Goal: Task Accomplishment & Management: Complete application form

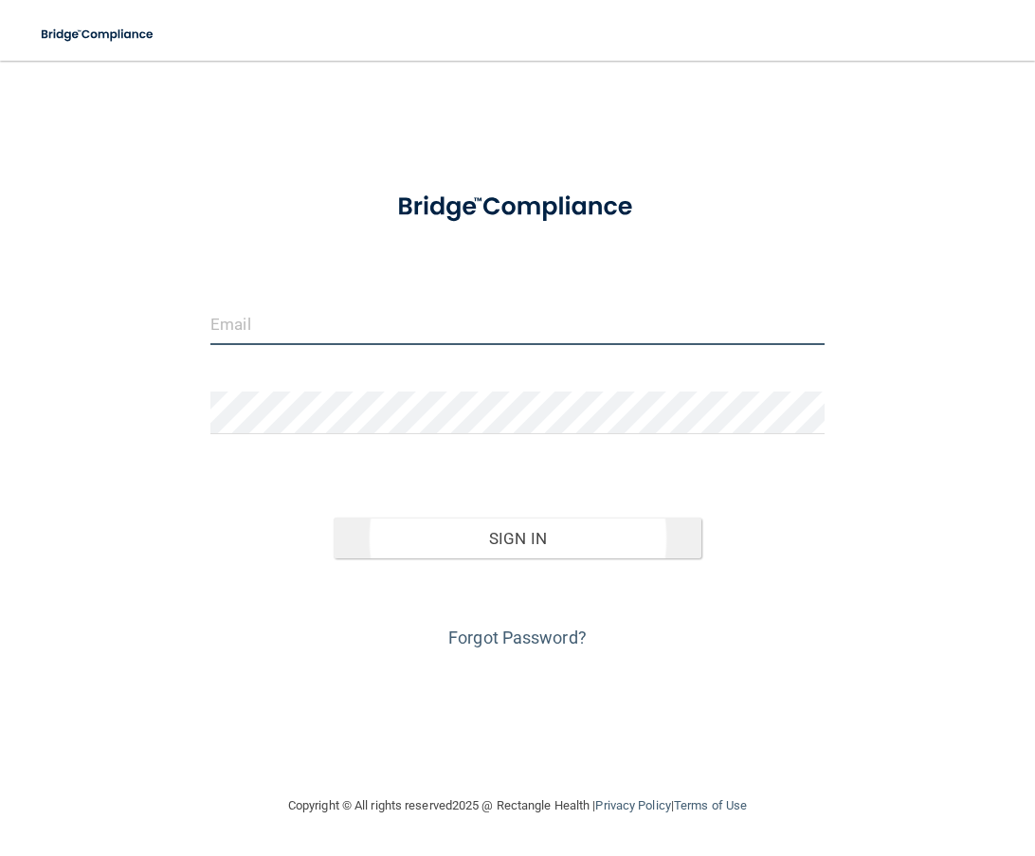
type input "[EMAIL_ADDRESS][DOMAIN_NAME]"
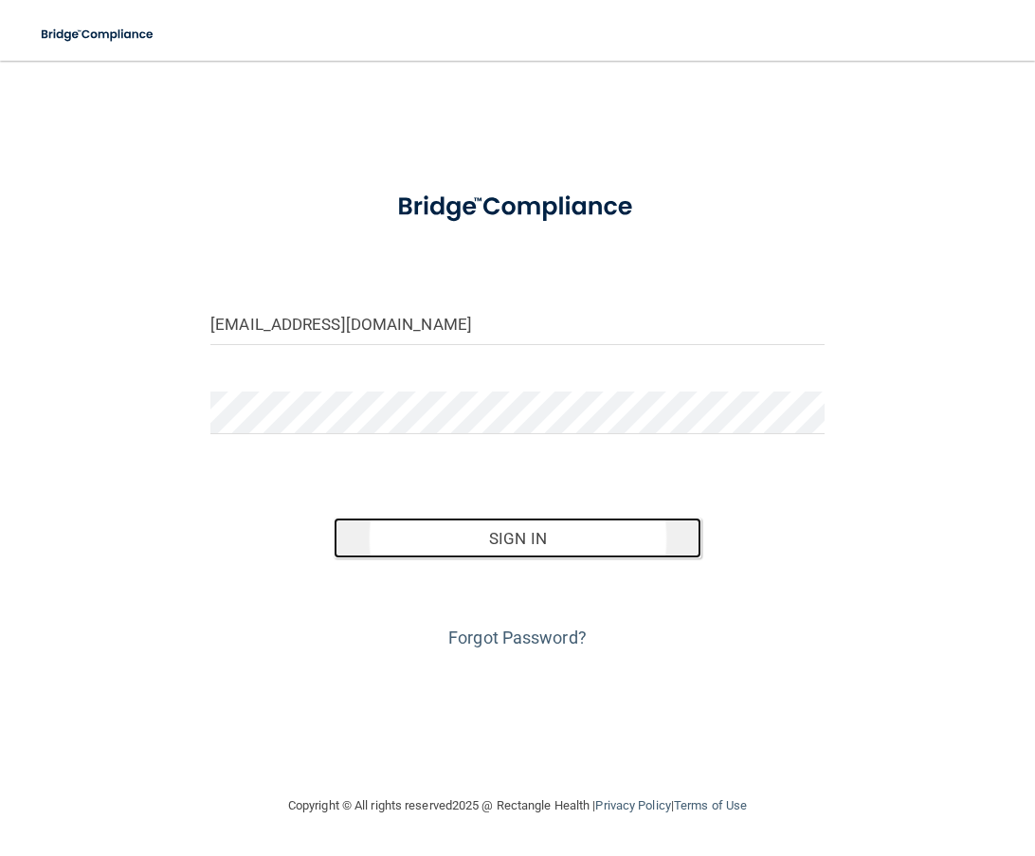
click at [536, 540] on button "Sign In" at bounding box center [518, 539] width 369 height 42
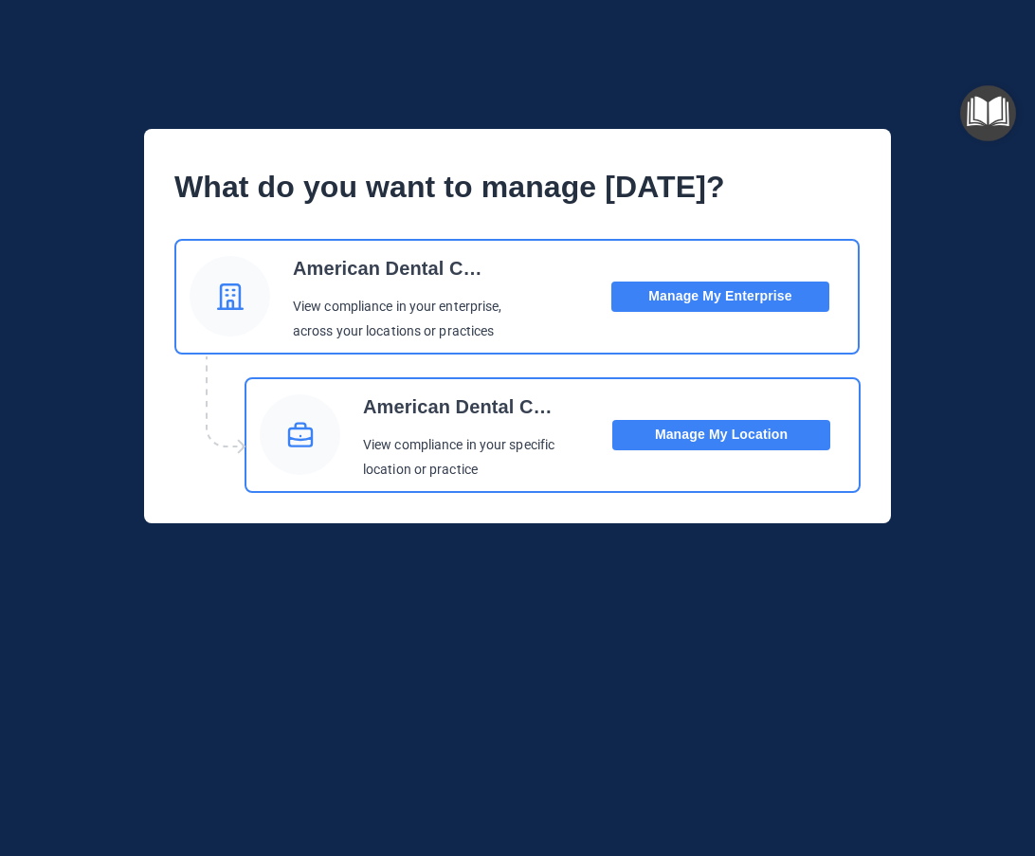
click at [689, 429] on button "Manage My Location" at bounding box center [721, 435] width 218 height 30
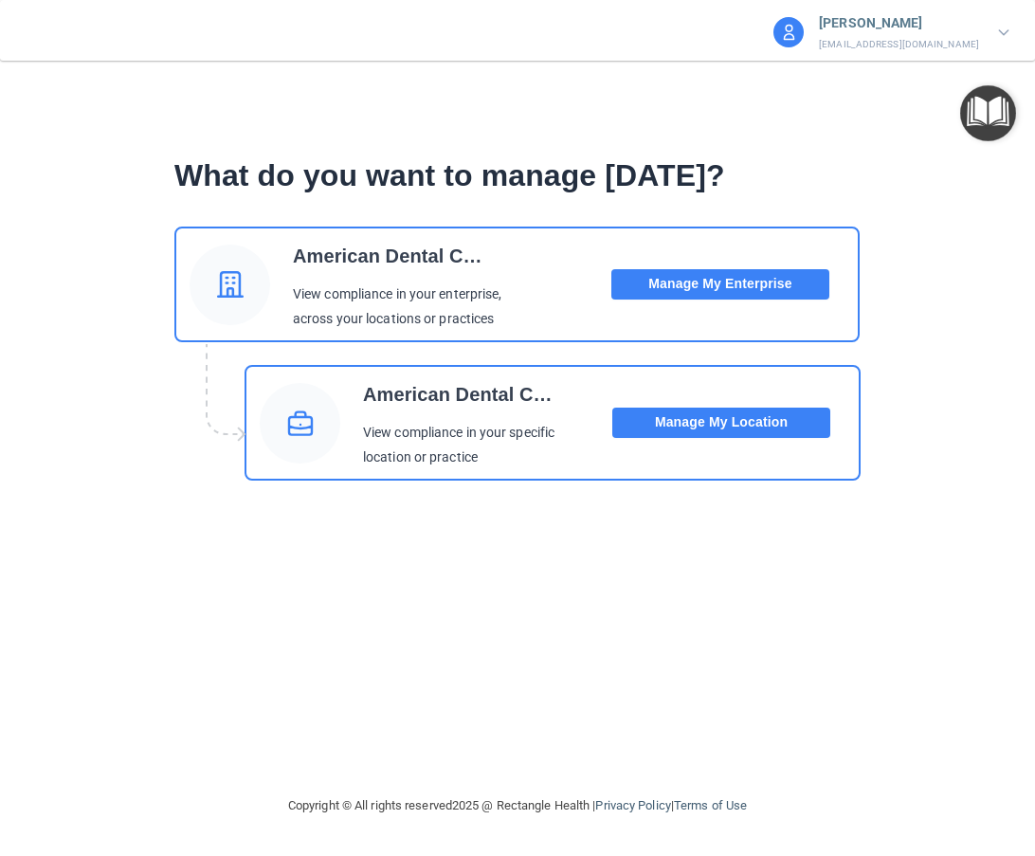
click at [705, 425] on button "Manage My Location" at bounding box center [721, 423] width 218 height 30
click at [709, 283] on button "Manage My Enterprise" at bounding box center [721, 284] width 218 height 30
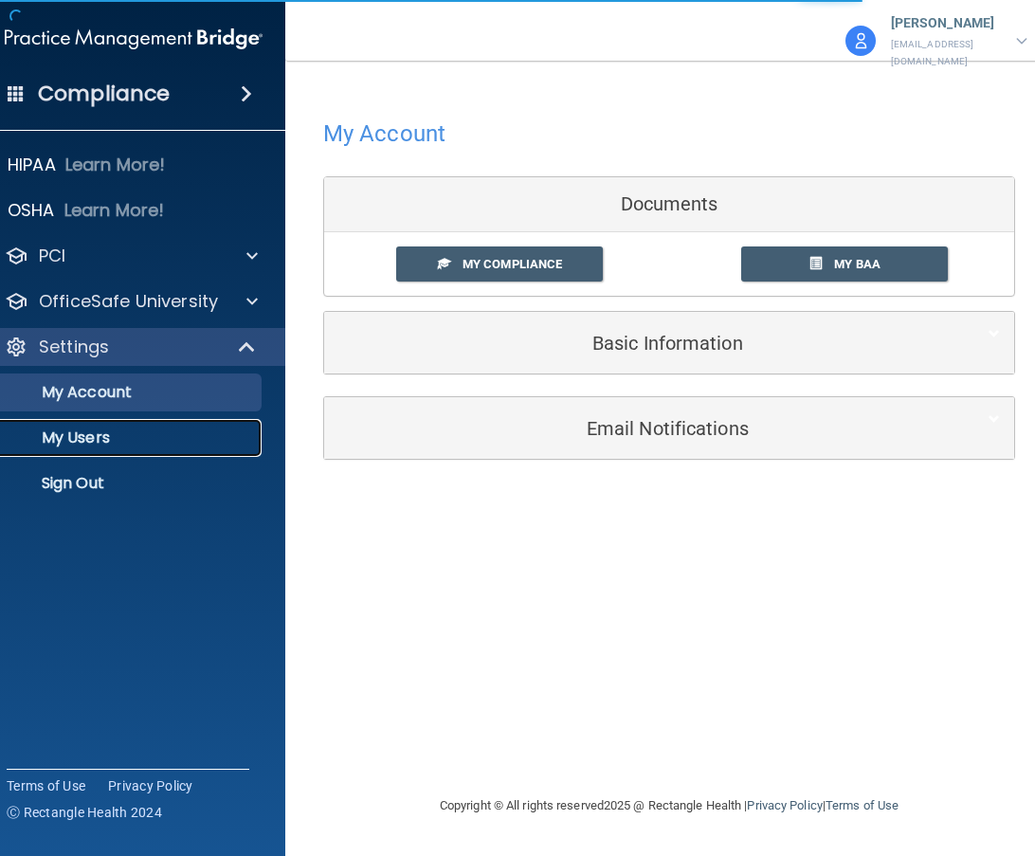
click at [94, 435] on p "My Users" at bounding box center [123, 438] width 259 height 19
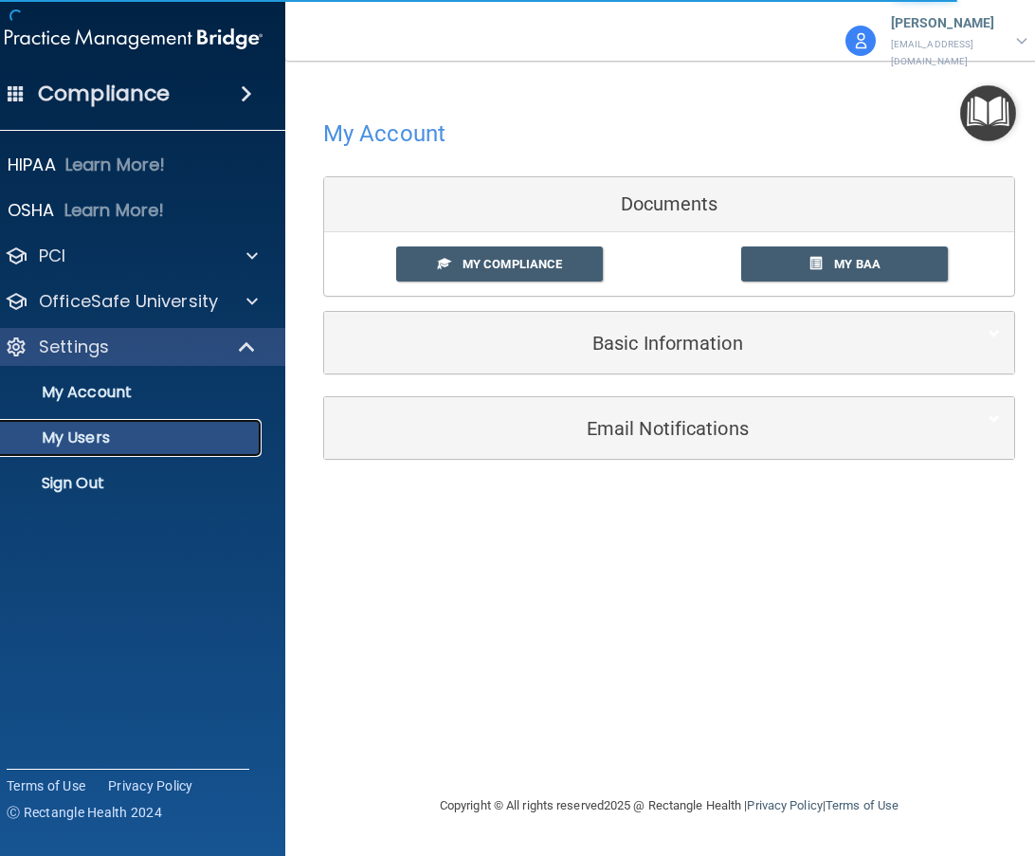
select select "20"
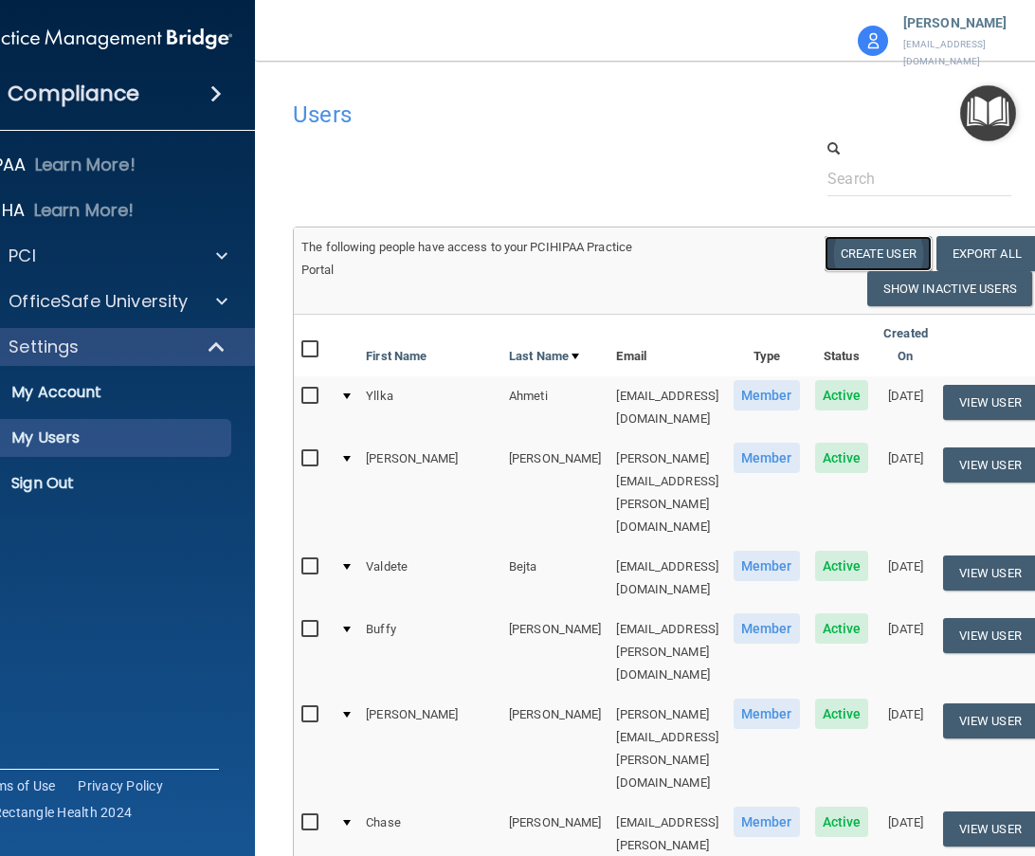
click at [883, 236] on button "Create User" at bounding box center [878, 253] width 107 height 35
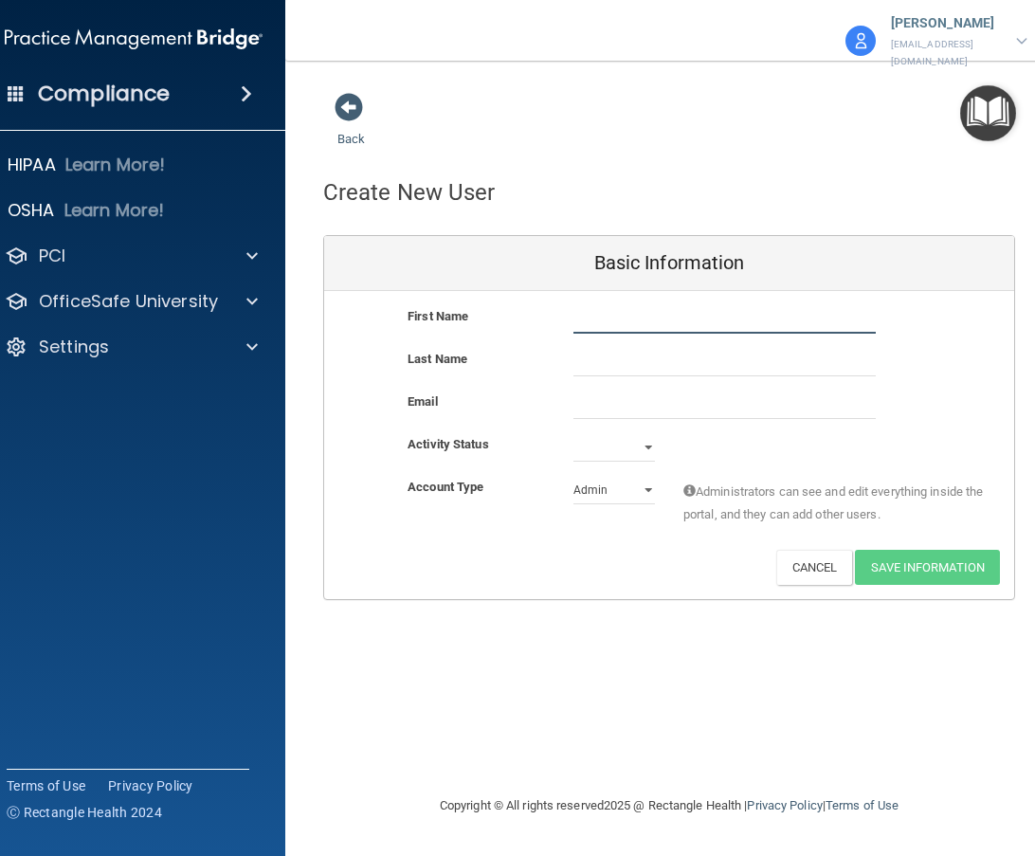
click at [707, 310] on input "text" at bounding box center [725, 319] width 302 height 28
type input "S"
type input "Rosana"
type input "Sandoval"
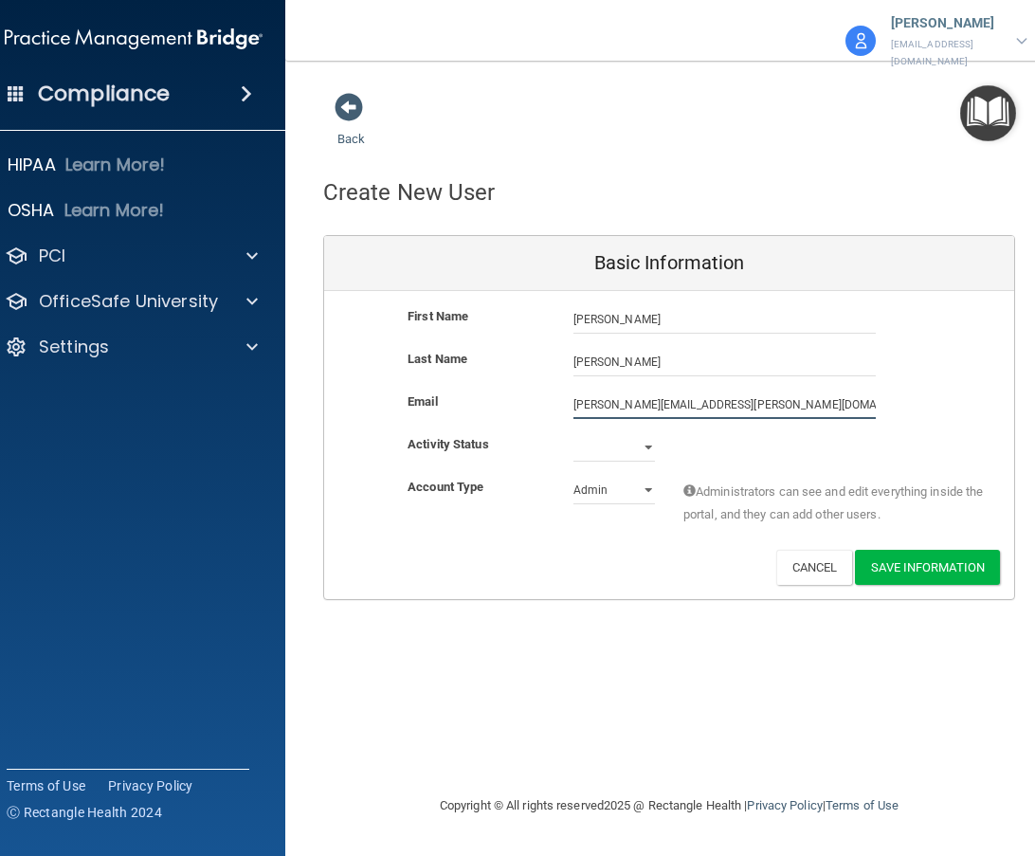
type input "rosana.sandoval@ameridentco.com"
click at [599, 439] on select "Active Inactive" at bounding box center [615, 447] width 82 height 28
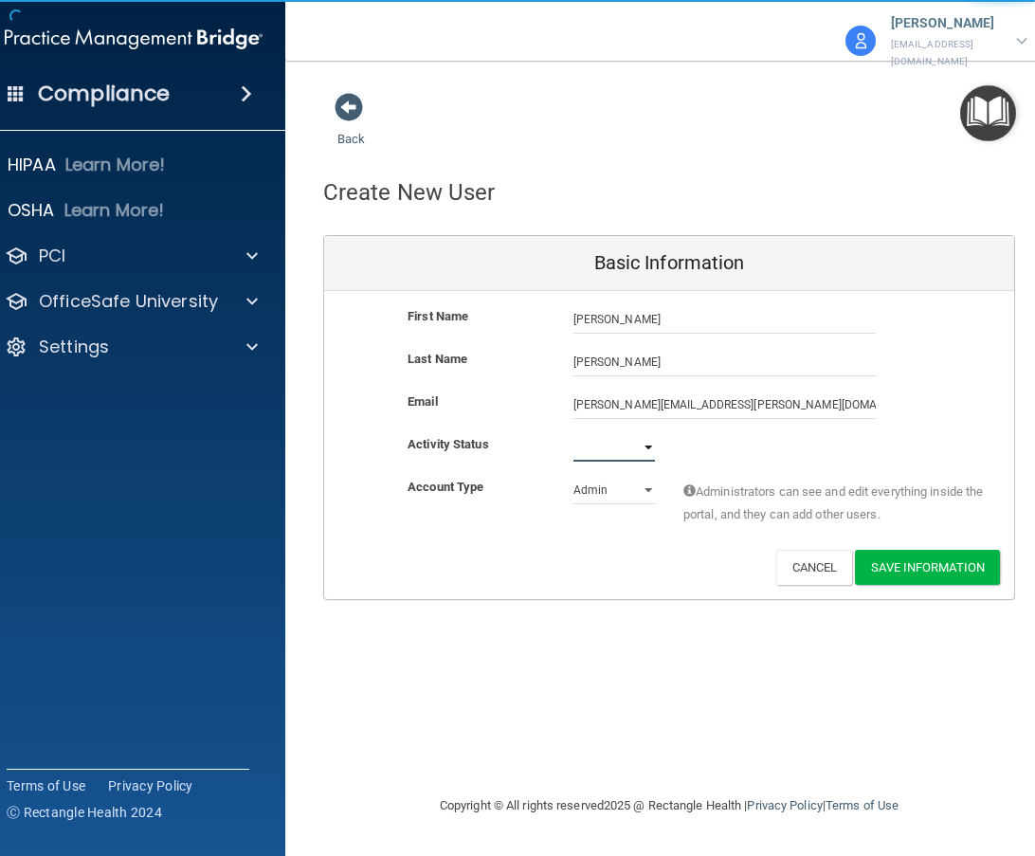
select select "active"
click at [574, 433] on select "Active Inactive" at bounding box center [615, 447] width 82 height 28
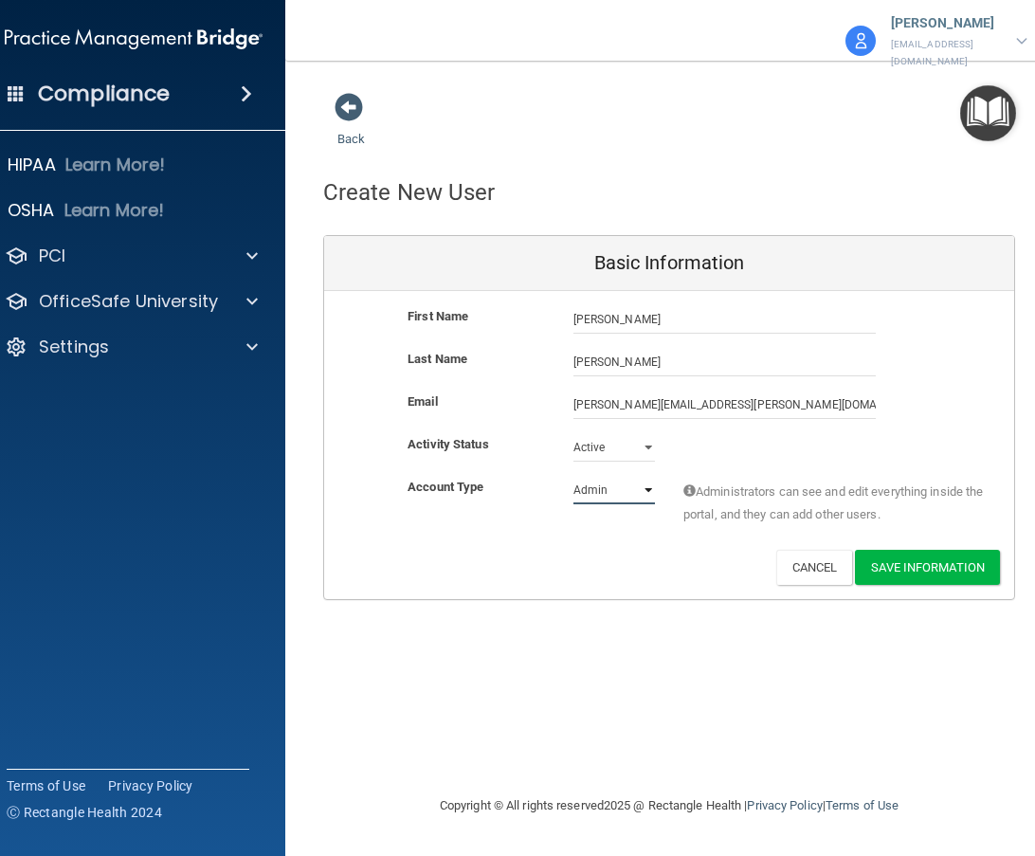
click at [602, 479] on select "Admin Member" at bounding box center [615, 490] width 82 height 28
select select "practice_member"
click at [574, 476] on select "Admin Member" at bounding box center [615, 490] width 82 height 28
click at [941, 553] on button "Save Information" at bounding box center [927, 567] width 145 height 35
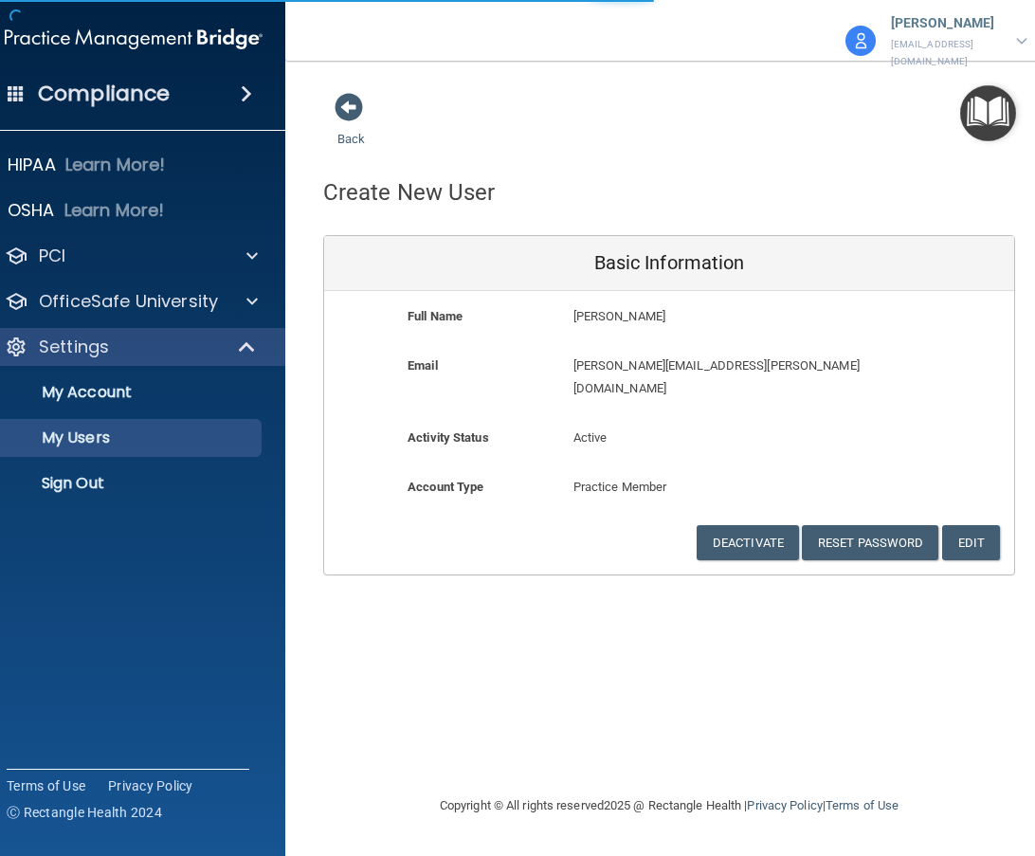
select select "20"
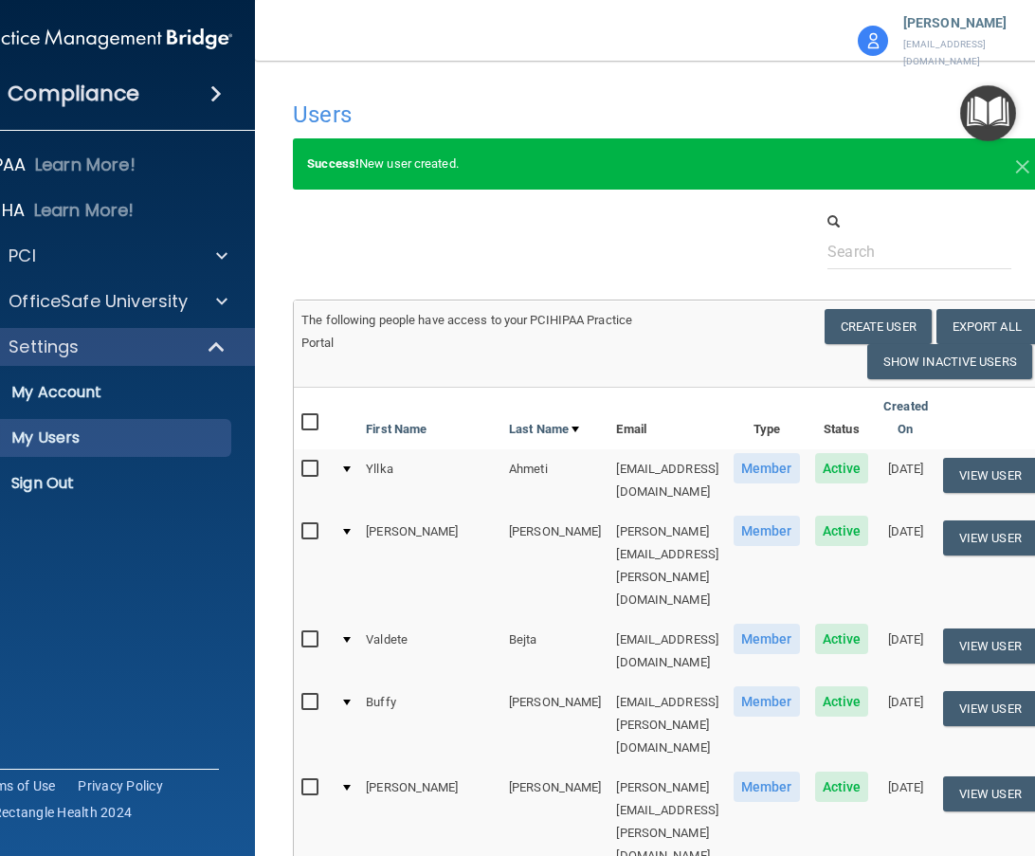
drag, startPoint x: 828, startPoint y: 78, endPoint x: 770, endPoint y: 3, distance: 94.6
click at [828, 78] on main "Users Success! New user created. × Error! The user couldn't be created. × Succe…" at bounding box center [669, 464] width 828 height 783
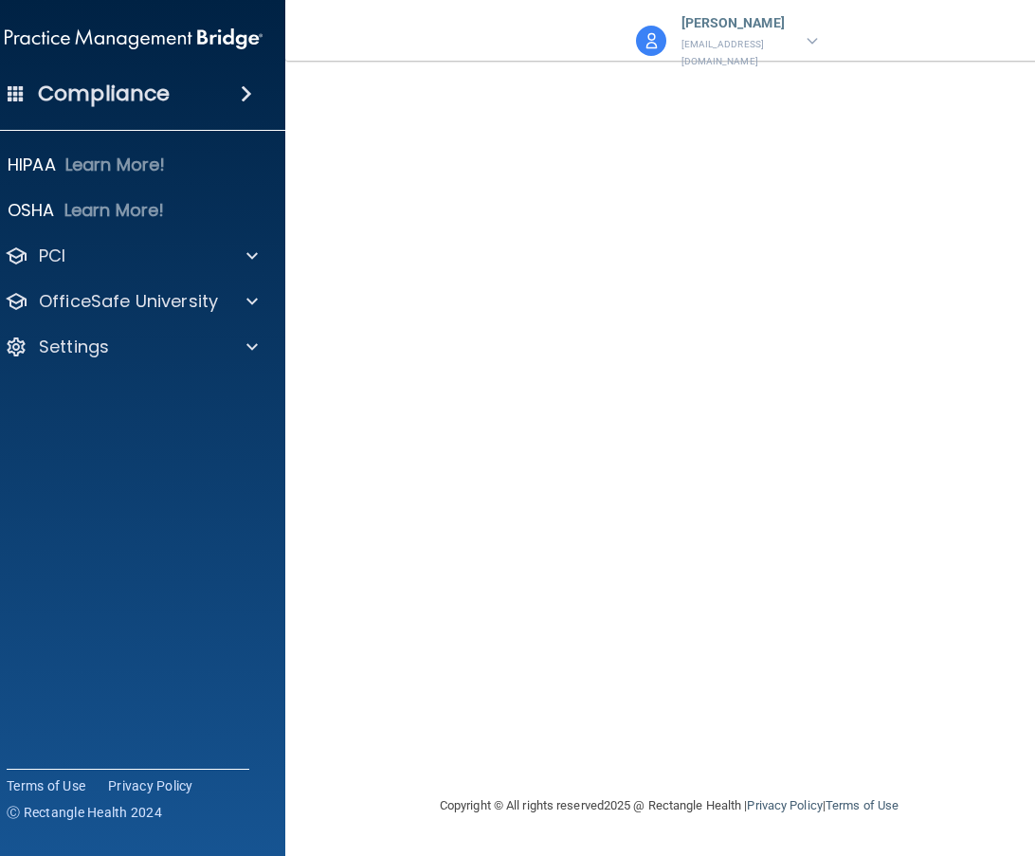
click at [807, 38] on img at bounding box center [812, 41] width 11 height 7
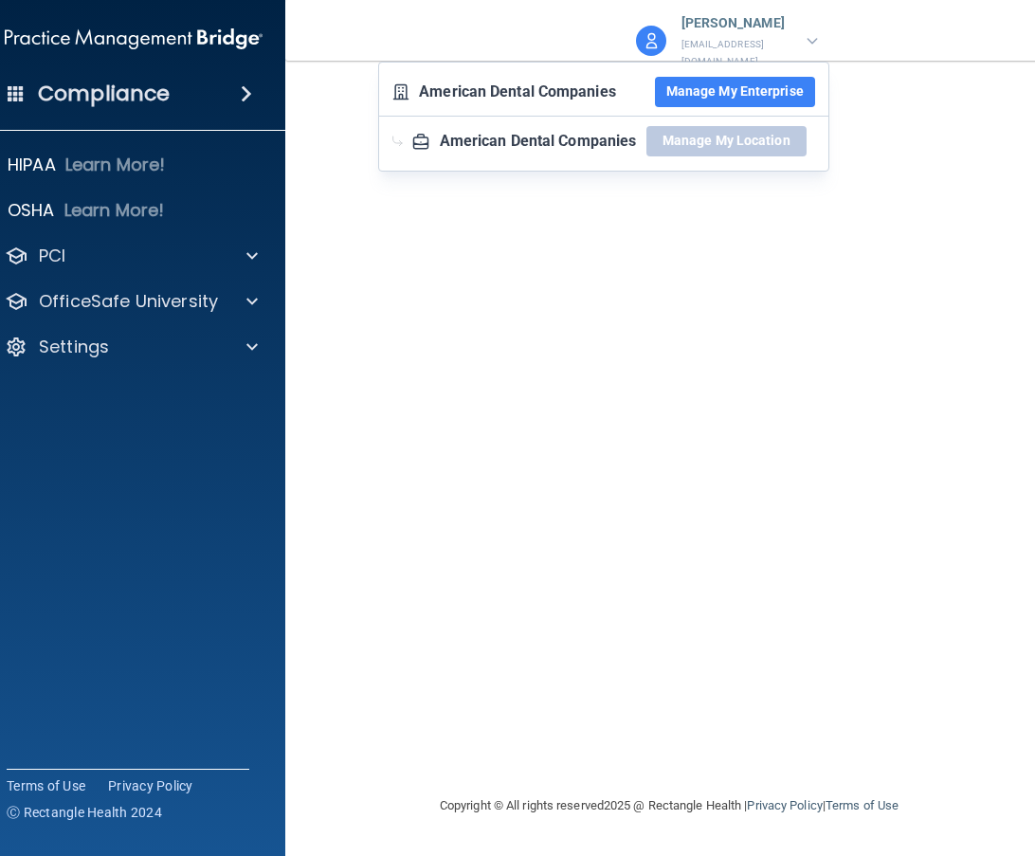
click at [636, 366] on div "[EMAIL_ADDRESS][DOMAIN_NAME] Invalid email/password. You don't have permission …" at bounding box center [669, 434] width 692 height 684
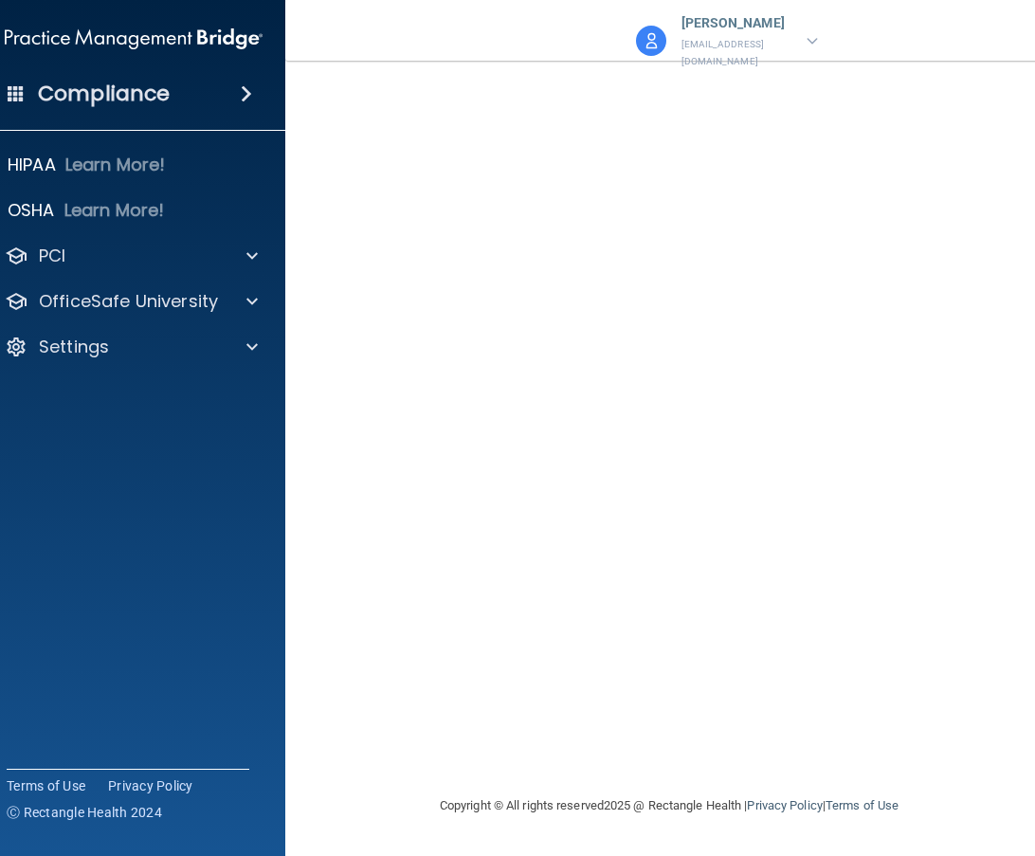
click at [814, 29] on div at bounding box center [812, 40] width 11 height 23
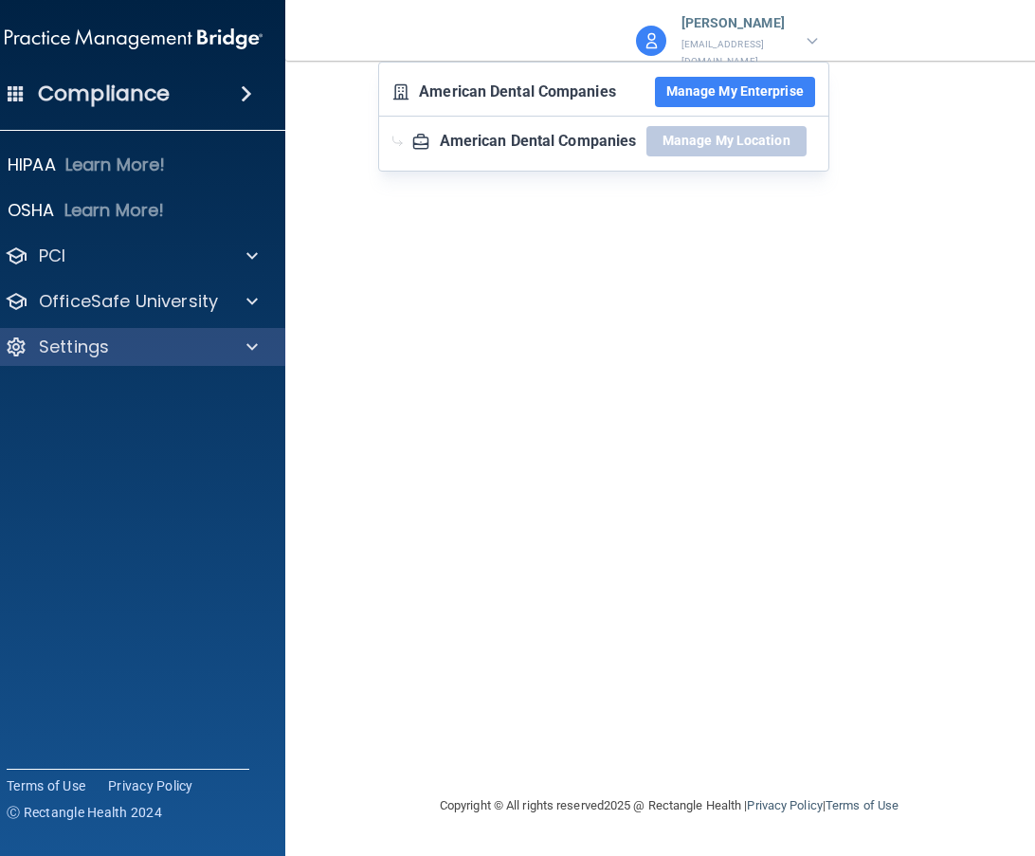
click at [99, 329] on div "Settings" at bounding box center [134, 347] width 304 height 38
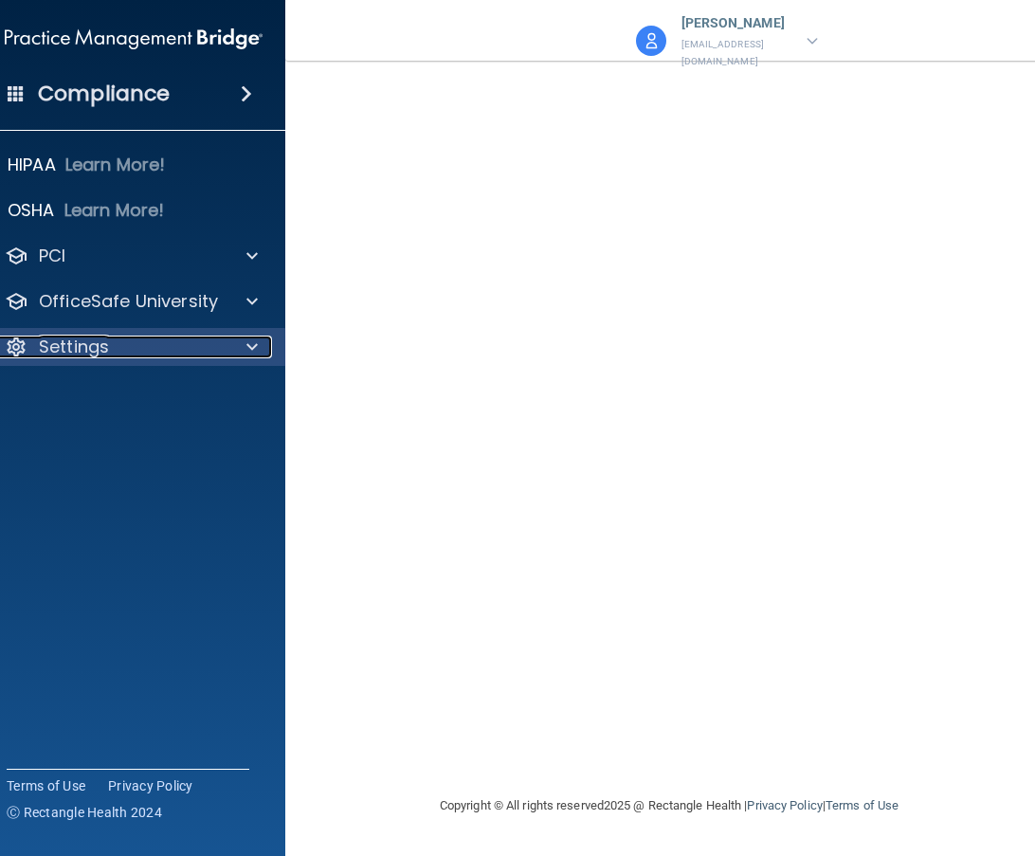
click at [91, 349] on p "Settings" at bounding box center [74, 347] width 70 height 23
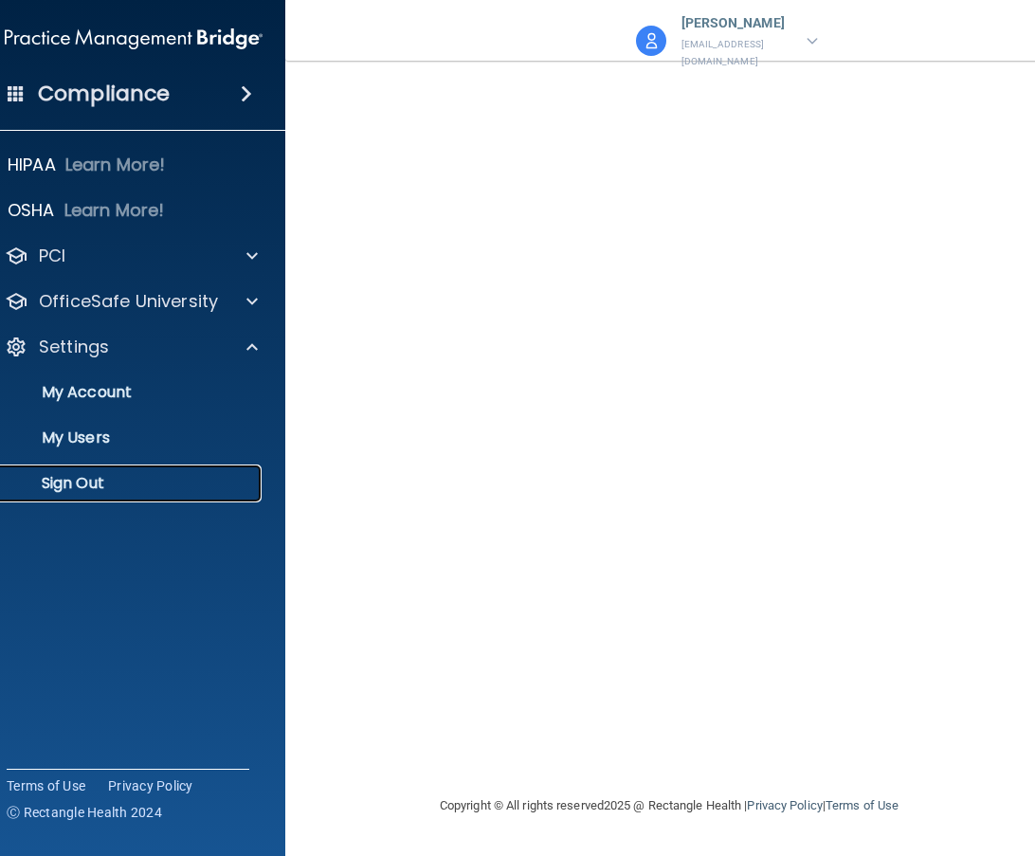
click at [56, 484] on p "Sign Out" at bounding box center [123, 483] width 259 height 19
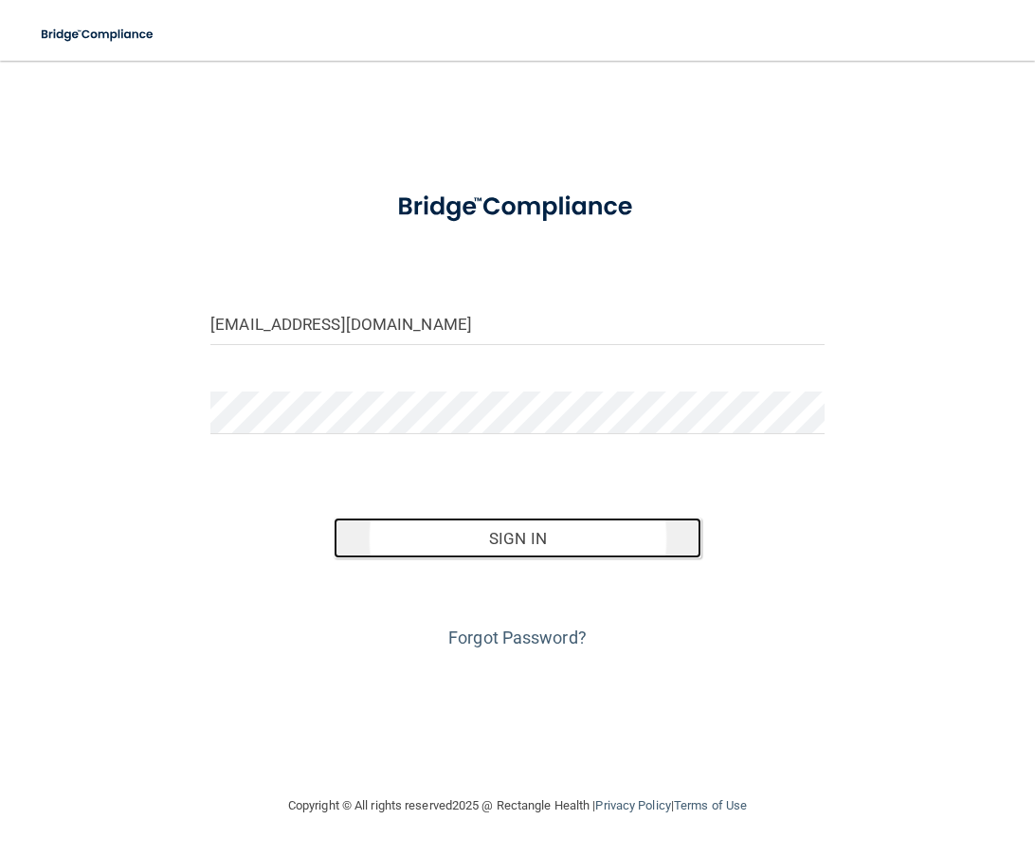
drag, startPoint x: 919, startPoint y: 0, endPoint x: 520, endPoint y: 532, distance: 665.0
click at [520, 532] on button "Sign In" at bounding box center [518, 539] width 369 height 42
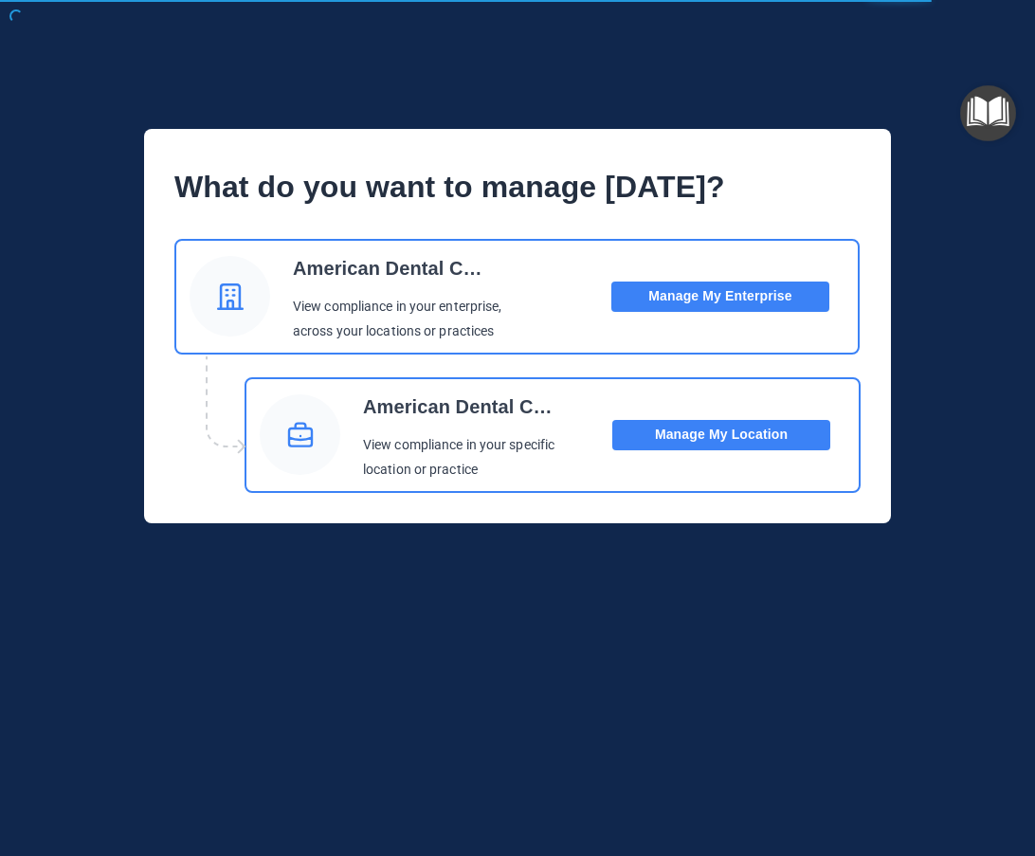
click at [734, 431] on button "Manage My Location" at bounding box center [721, 435] width 218 height 30
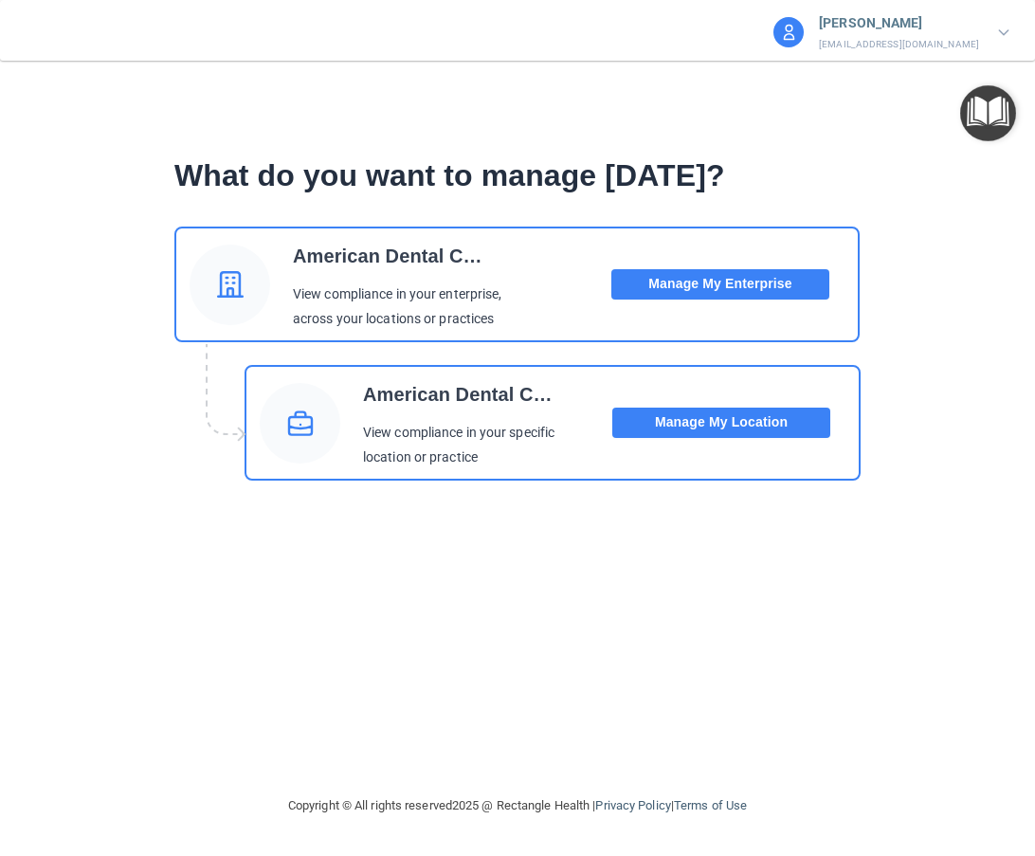
click at [724, 286] on button "Manage My Enterprise" at bounding box center [721, 284] width 218 height 30
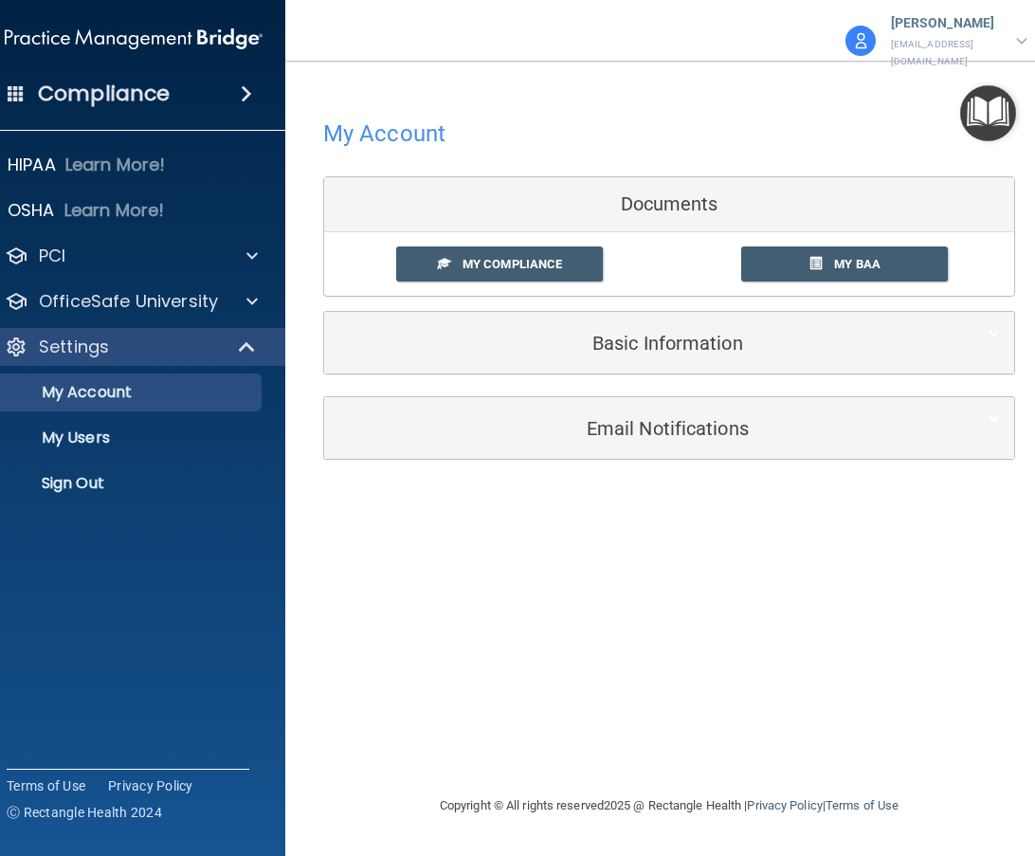
click at [977, 30] on p "[PERSON_NAME]" at bounding box center [944, 23] width 106 height 25
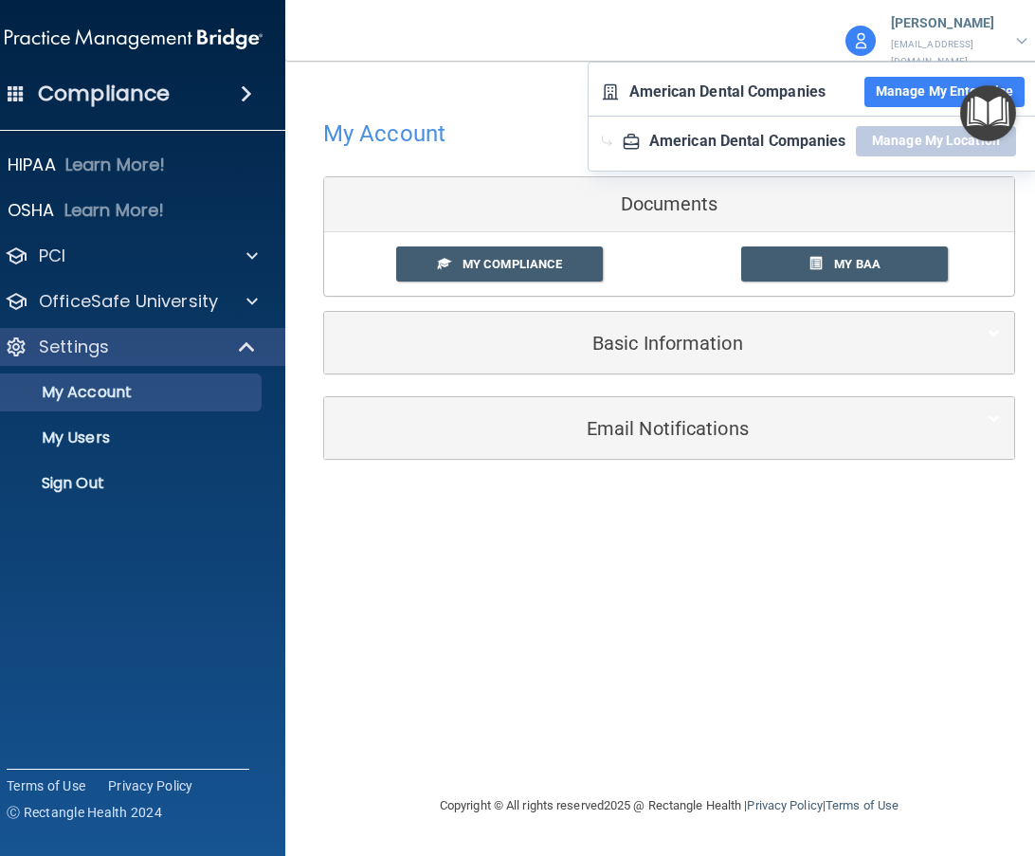
click at [927, 91] on button "Manage My Enterprise" at bounding box center [945, 92] width 160 height 30
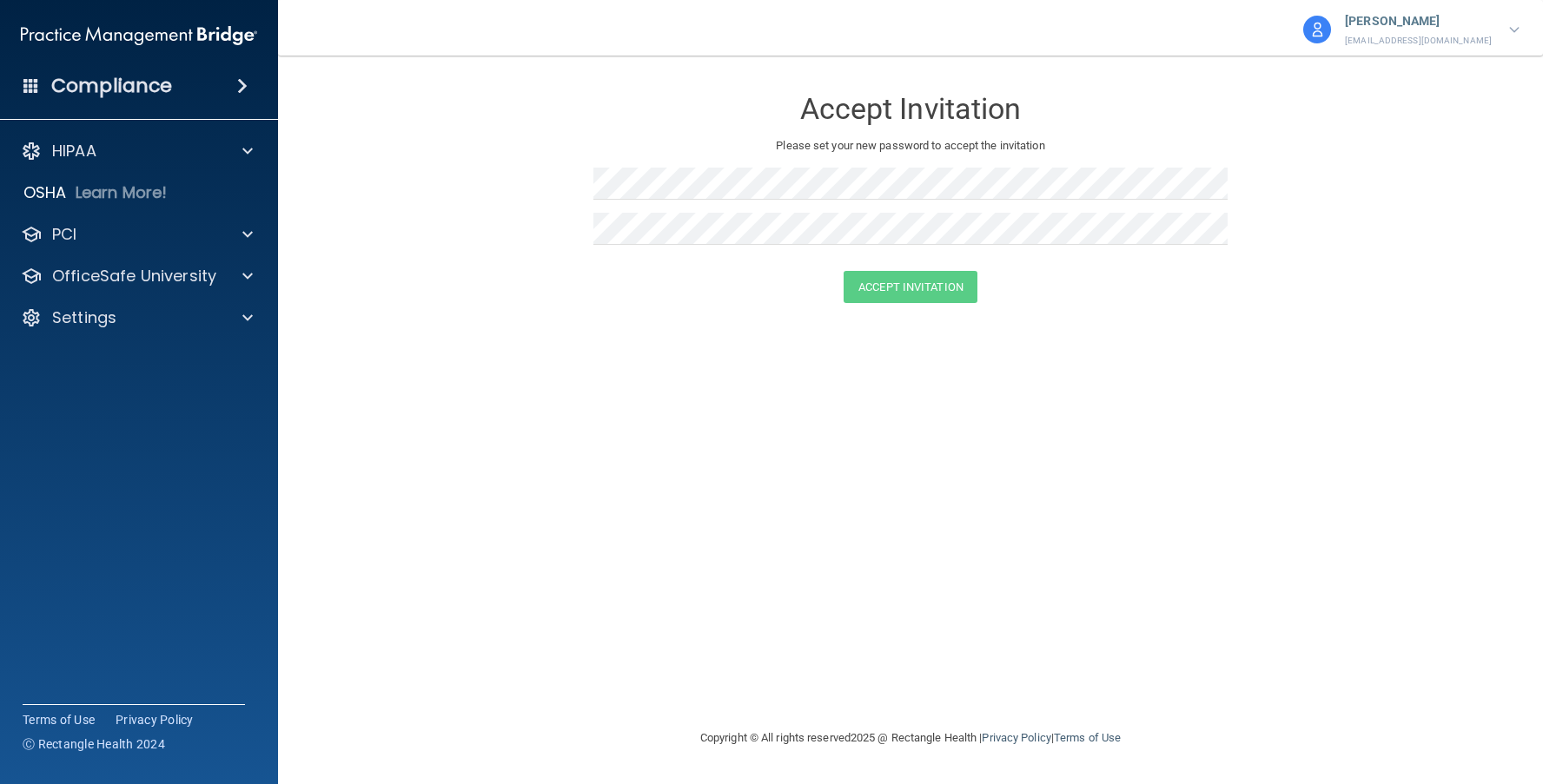
click at [645, 288] on div "Accept Invitation" at bounding box center [910, 287] width 1221 height 32
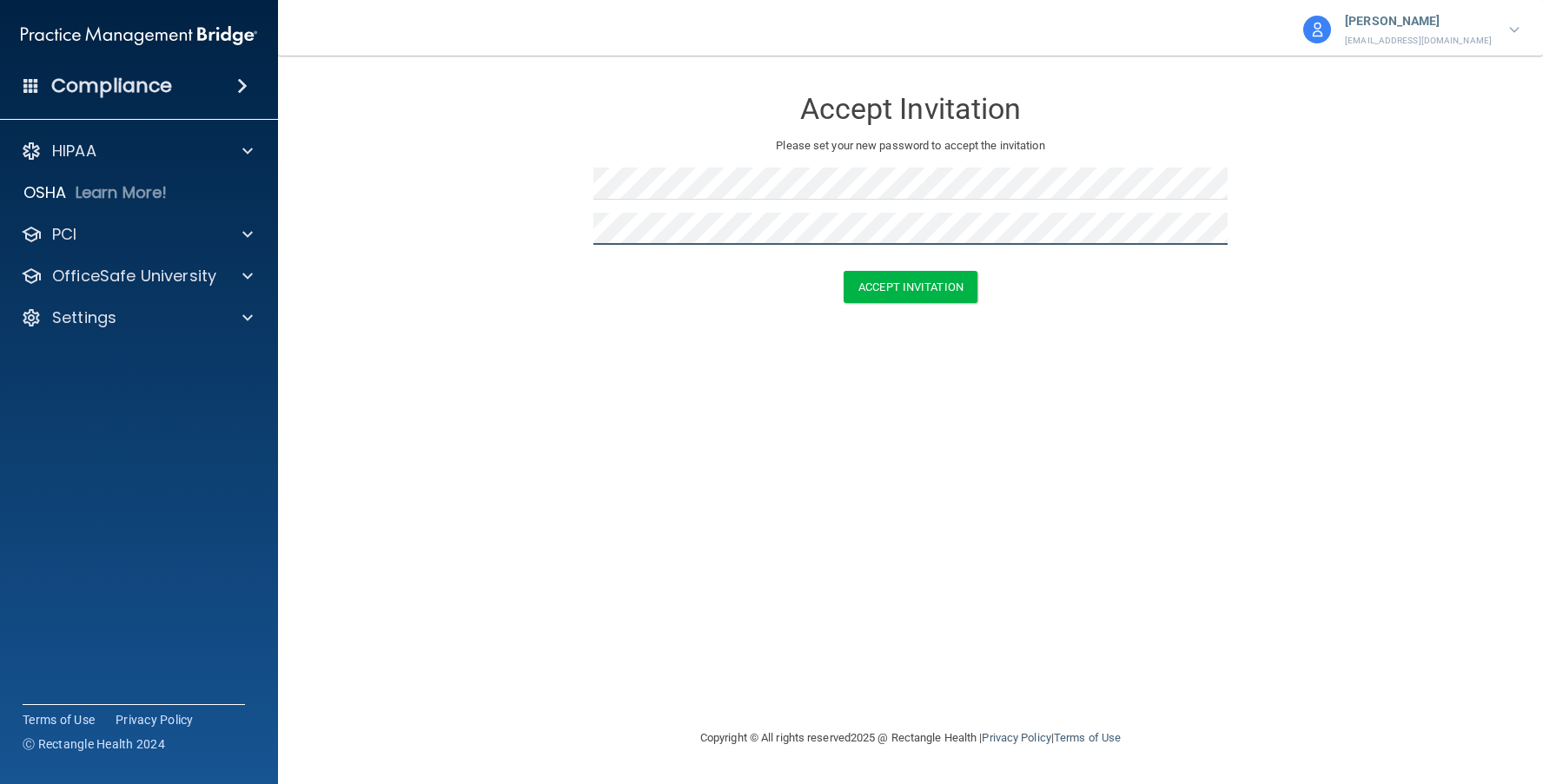
click at [844, 271] on button "Accept Invitation" at bounding box center [911, 287] width 134 height 32
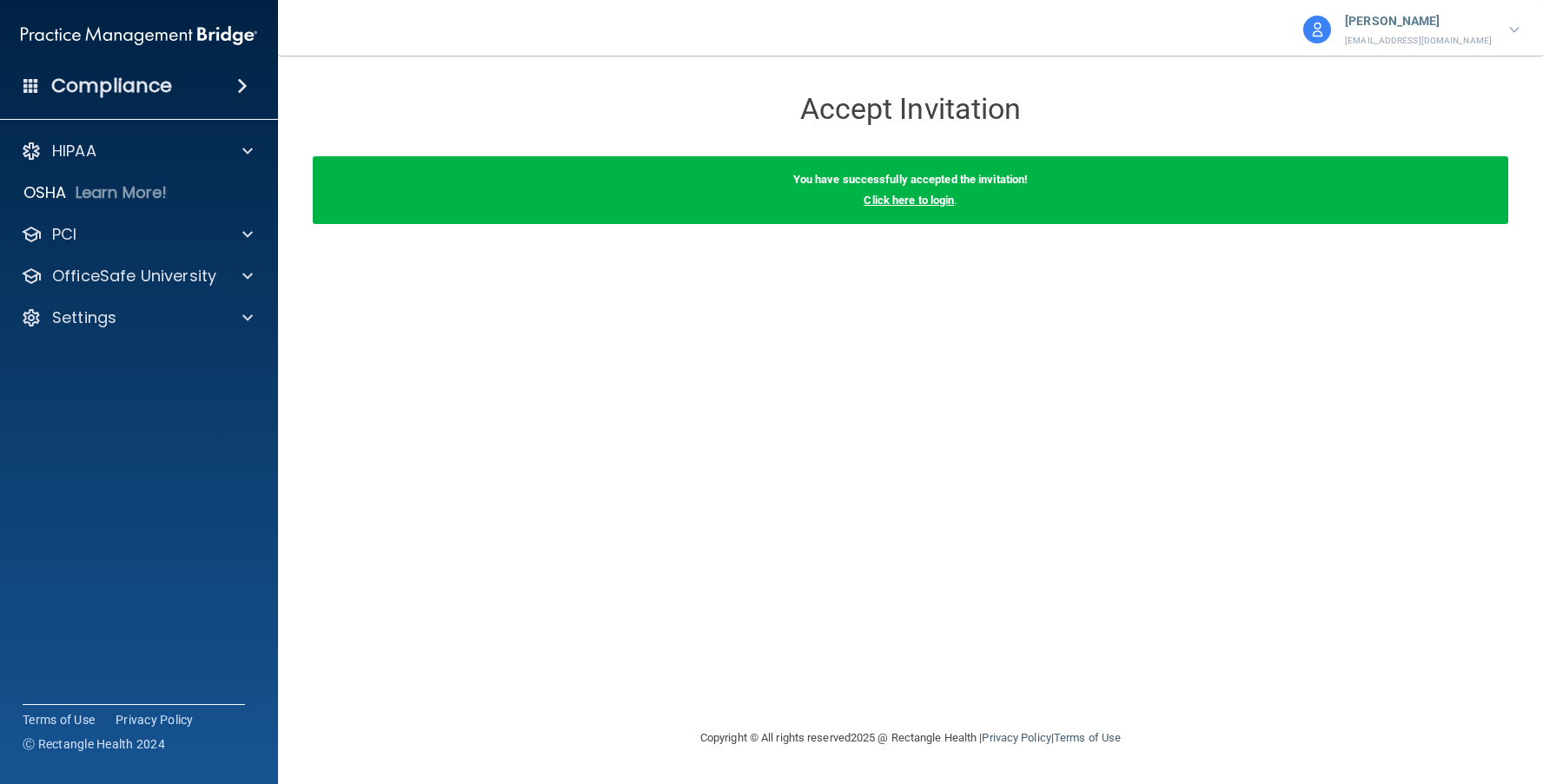
click at [921, 200] on link "Click here to login" at bounding box center [908, 200] width 91 height 13
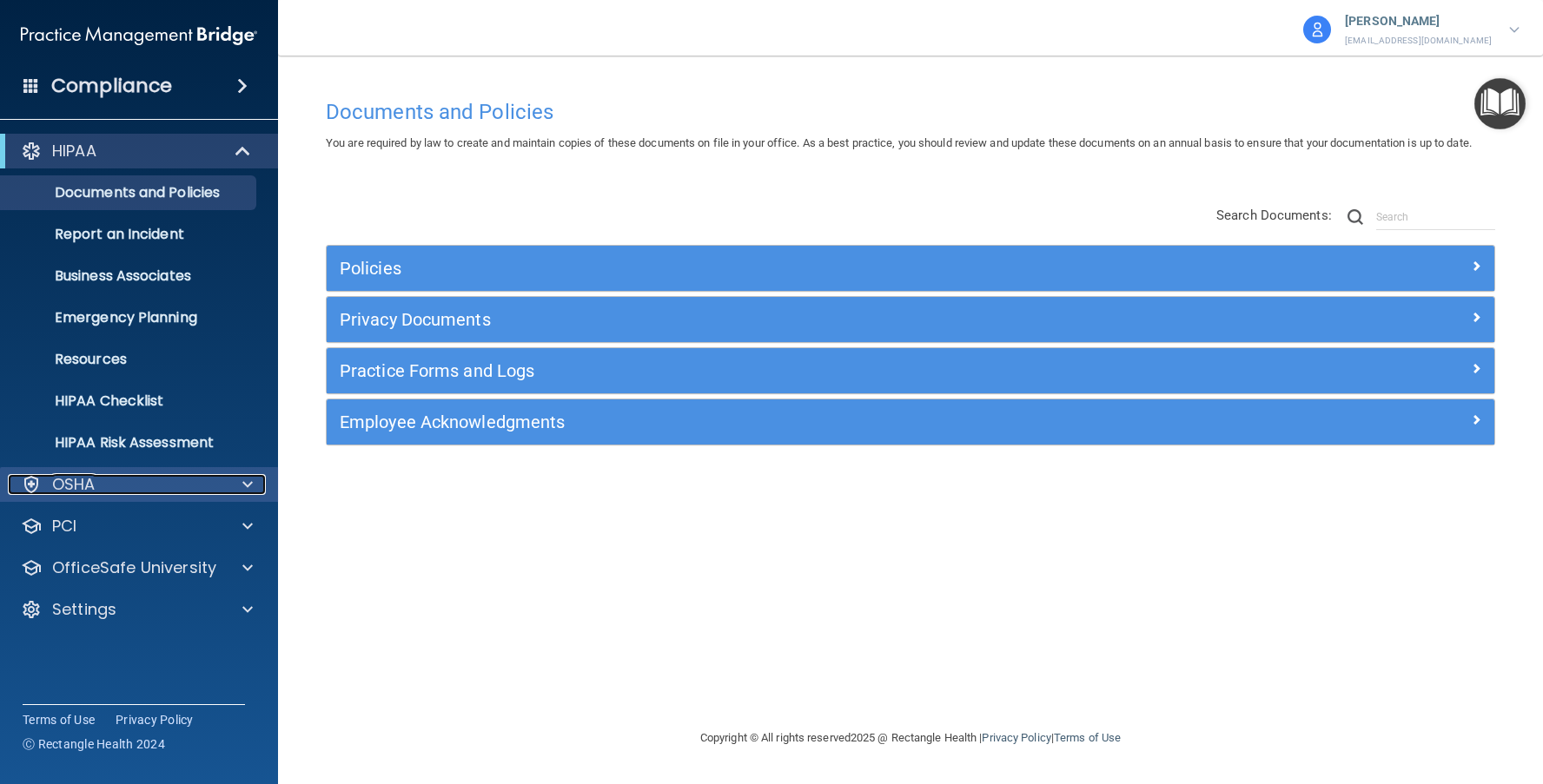
click at [148, 476] on div "OSHA" at bounding box center [115, 485] width 215 height 21
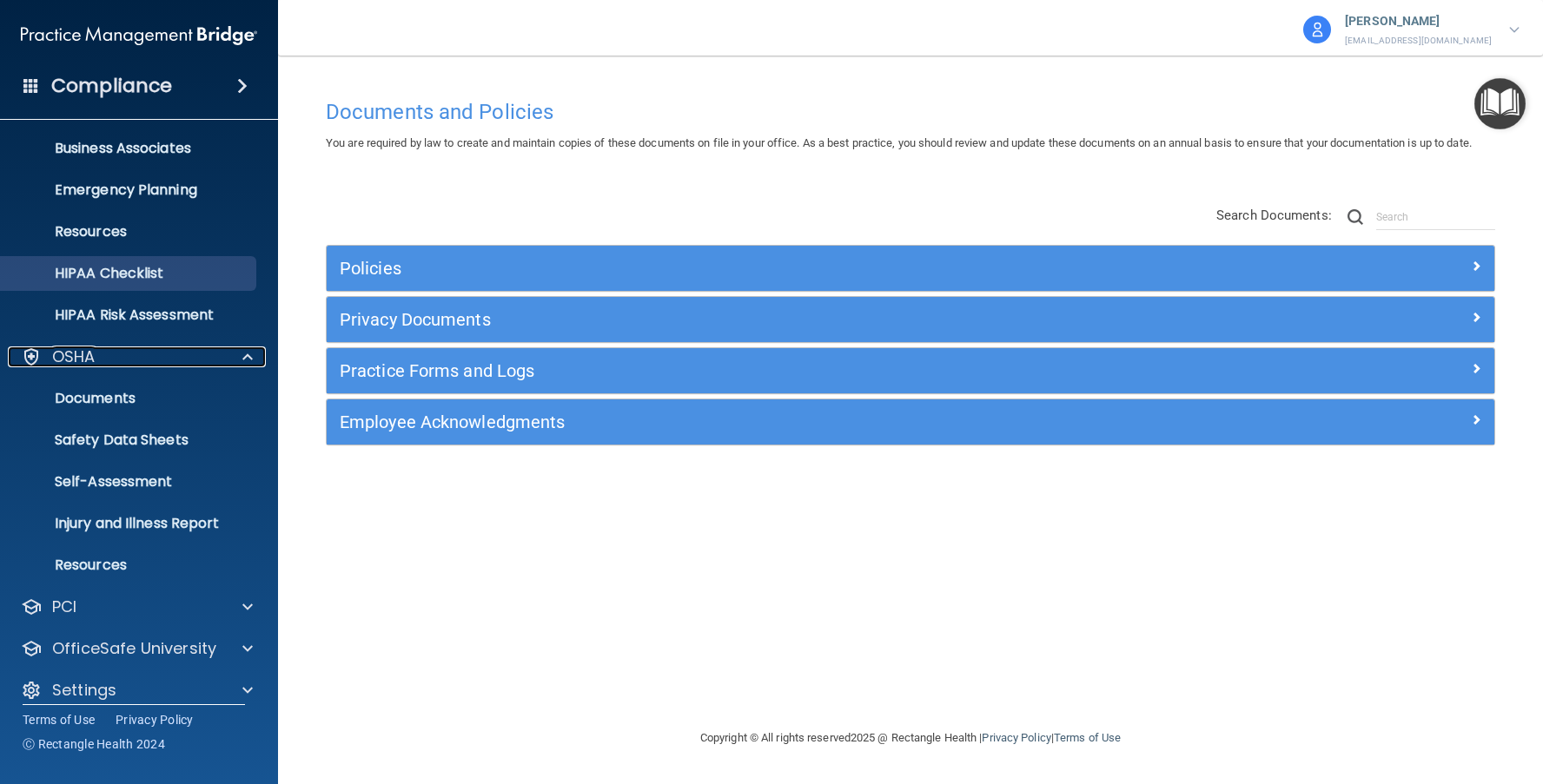
scroll to position [145, 0]
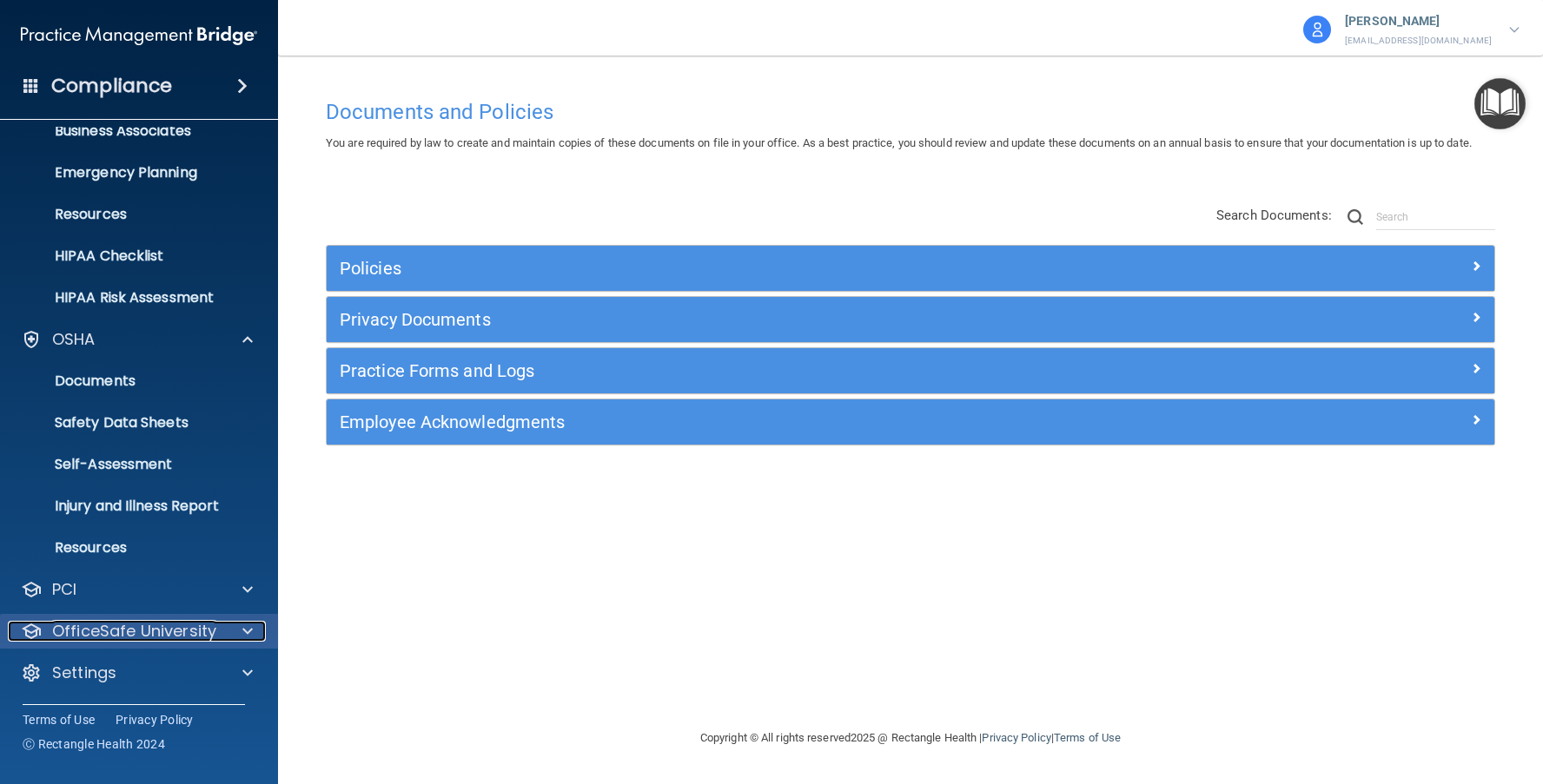
click at [176, 641] on p "OfficeSafe University" at bounding box center [134, 631] width 164 height 21
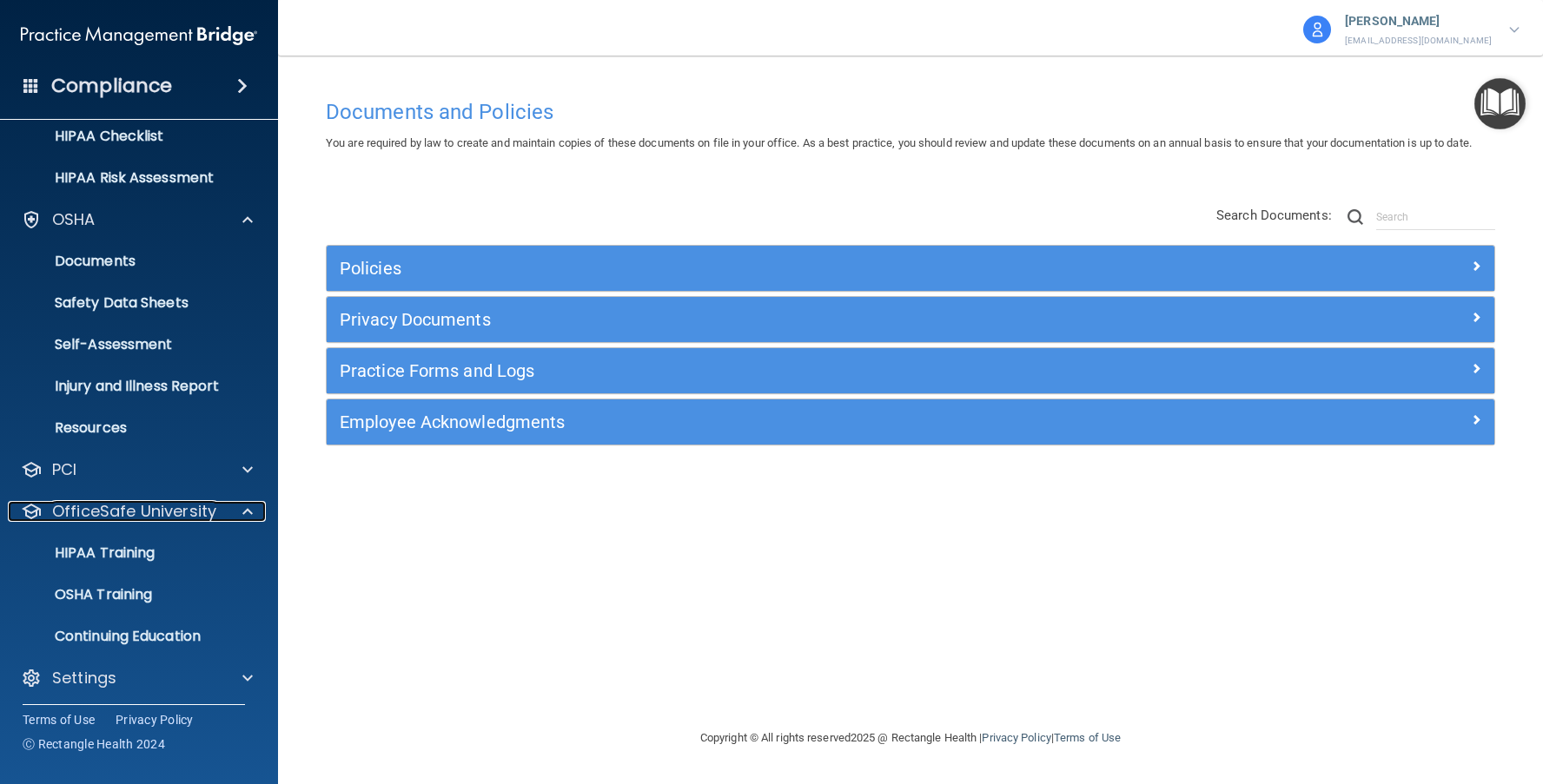
scroll to position [270, 0]
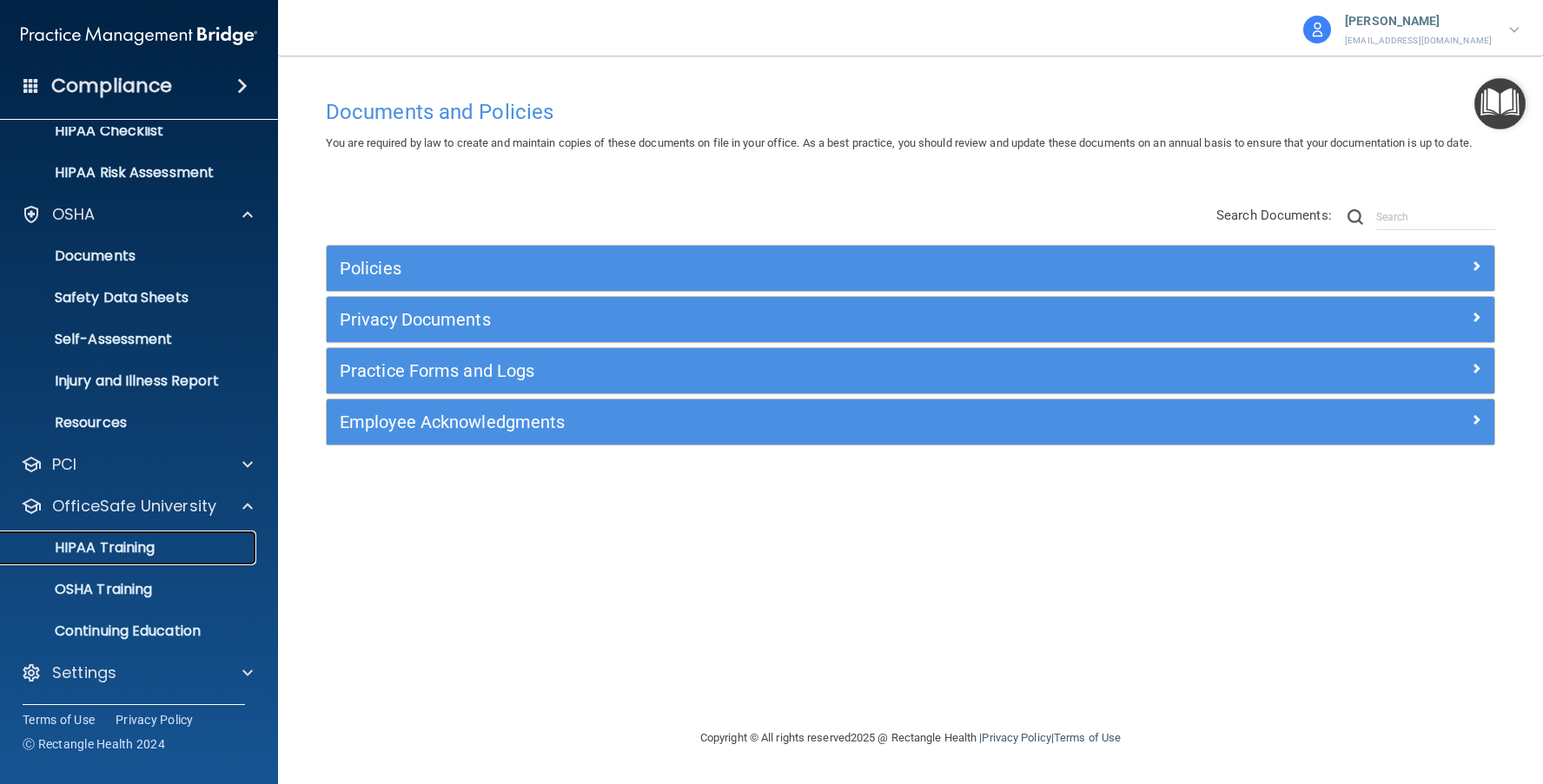
click at [139, 536] on link "HIPAA Training" at bounding box center [119, 548] width 274 height 35
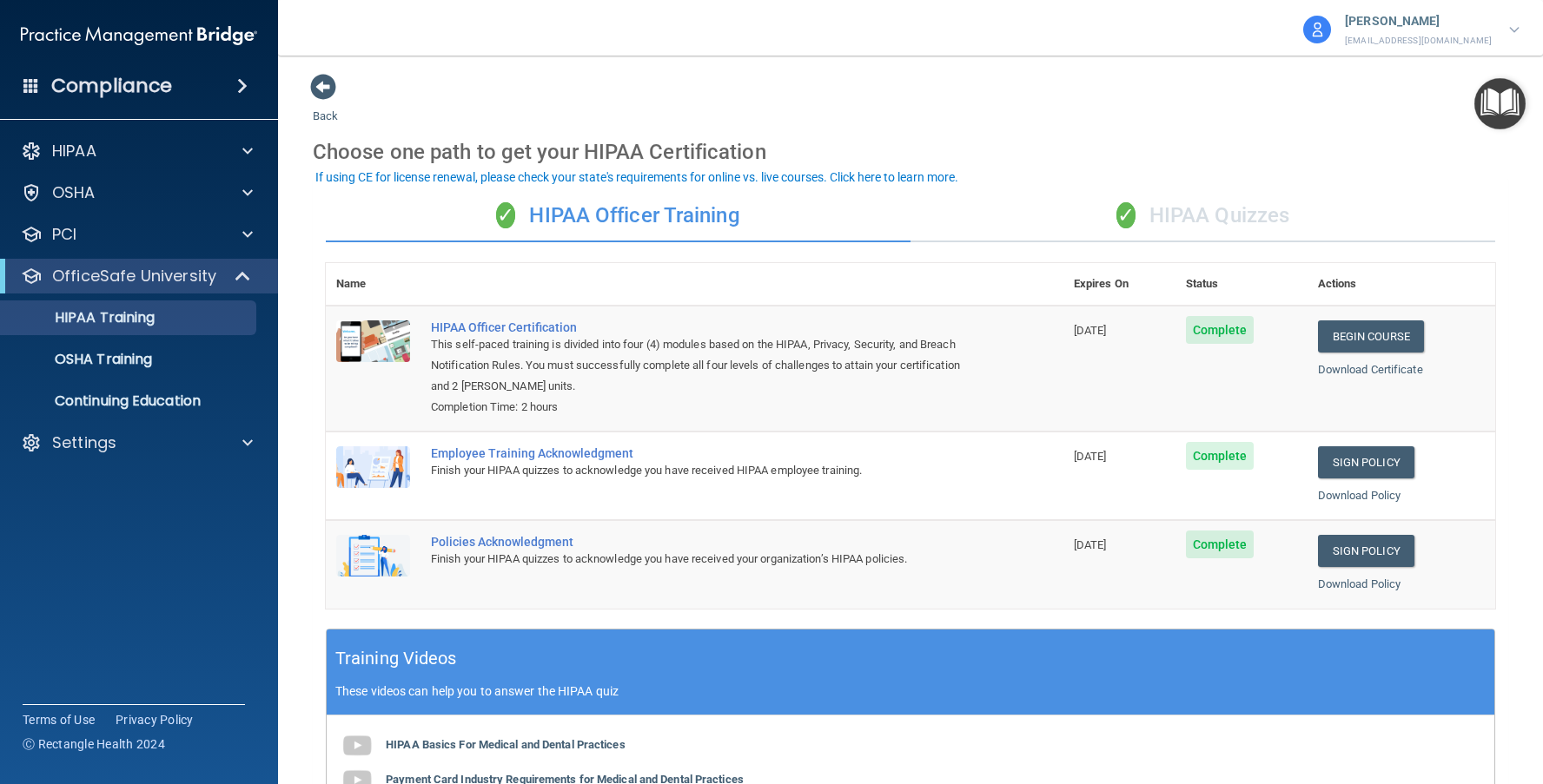
click at [1330, 110] on div "Back Choose one path to get your HIPAA Certification ✓ HIPAA Officer Training ✓…" at bounding box center [910, 586] width 1196 height 1026
